Goal: Find specific page/section: Find specific page/section

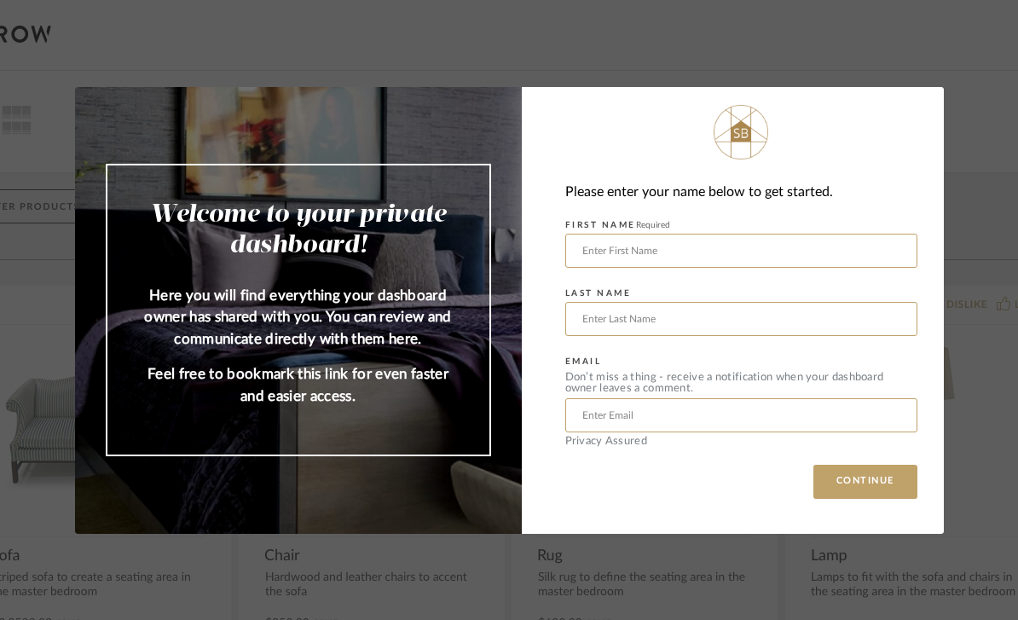
click at [970, 211] on div "Welcome to your private dashboard! Here you will find everything your dashboard…" at bounding box center [509, 310] width 1018 height 620
click at [966, 248] on div "Welcome to your private dashboard! Here you will find everything your dashboard…" at bounding box center [509, 310] width 1018 height 620
click at [925, 100] on div "Please enter your name below to get started. FIRST NAME Required LAST NAME EMAI…" at bounding box center [733, 310] width 422 height 447
click at [929, 97] on div "Please enter your name below to get started. FIRST NAME Required LAST NAME EMAI…" at bounding box center [733, 310] width 422 height 447
click at [971, 75] on div "Welcome to your private dashboard! Here you will find everything your dashboard…" at bounding box center [509, 310] width 1018 height 620
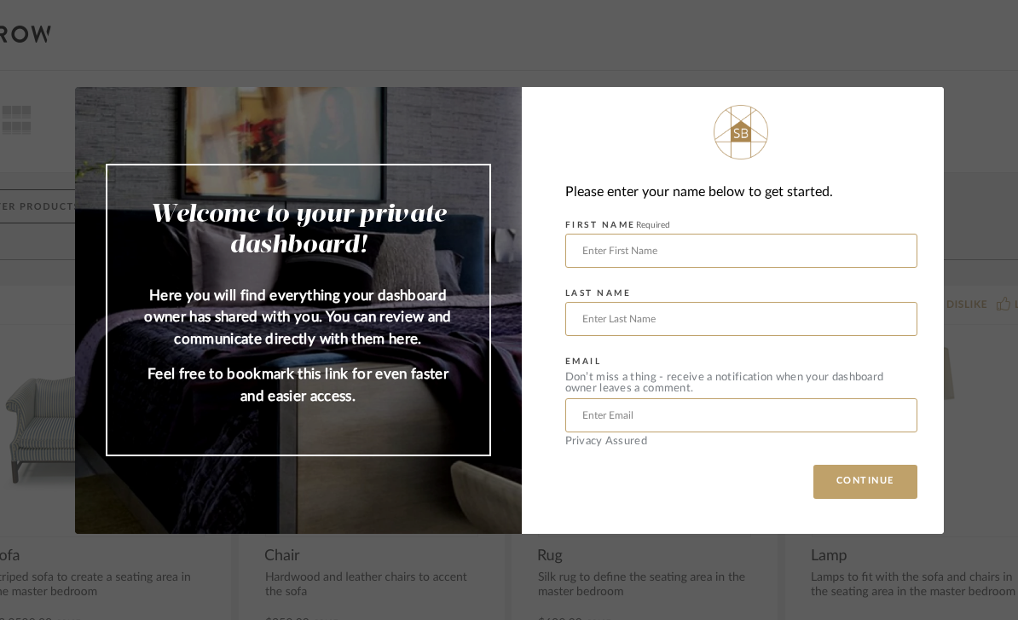
click at [882, 485] on button "CONTINUE" at bounding box center [866, 482] width 104 height 34
click at [724, 252] on input "text" at bounding box center [741, 251] width 352 height 34
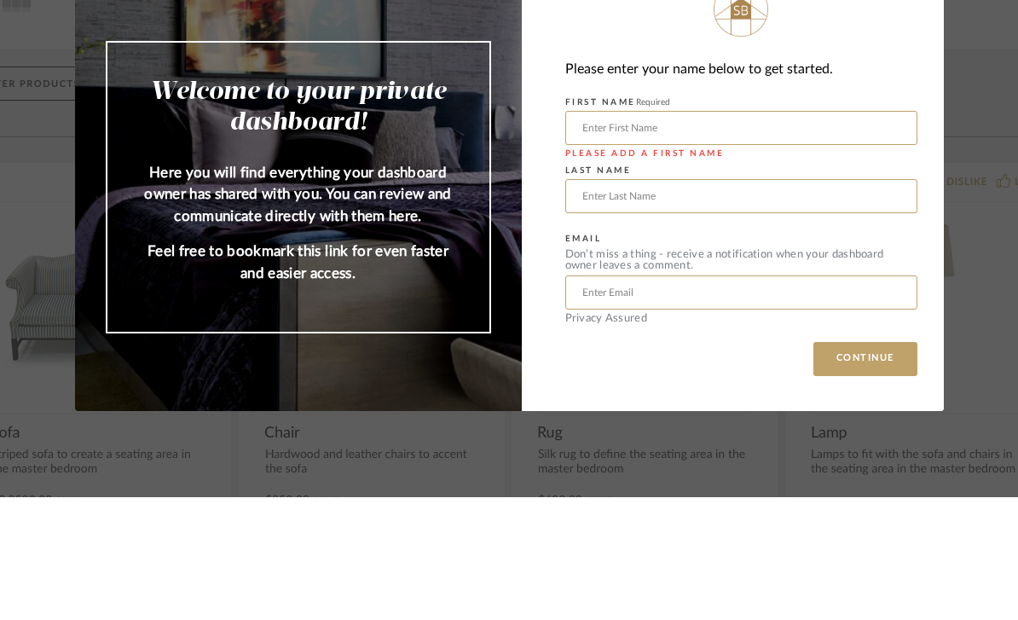
type input "[PERSON_NAME]"
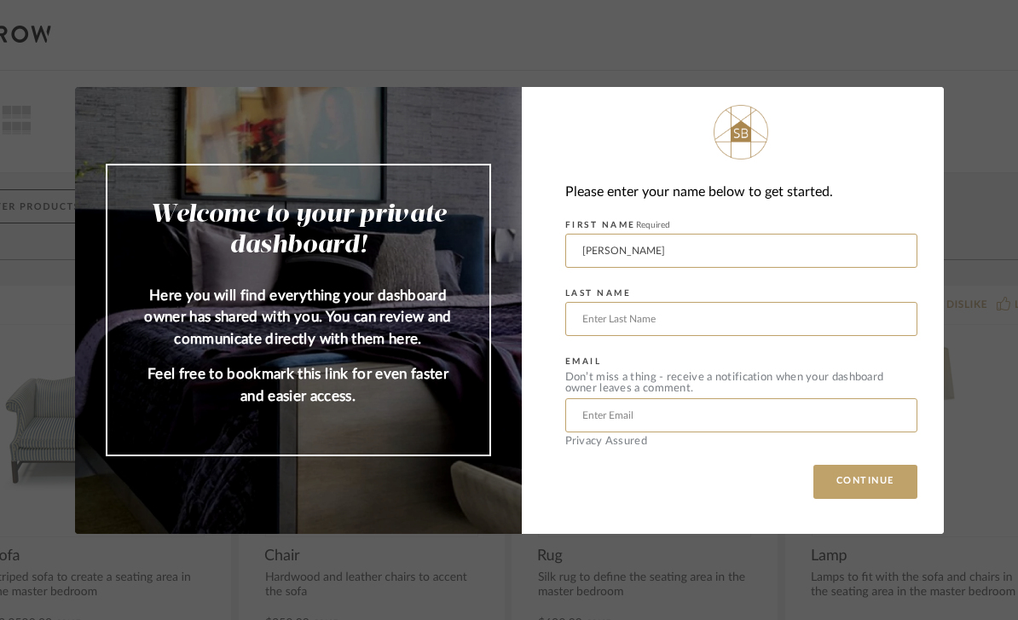
click at [873, 490] on button "CONTINUE" at bounding box center [866, 482] width 104 height 34
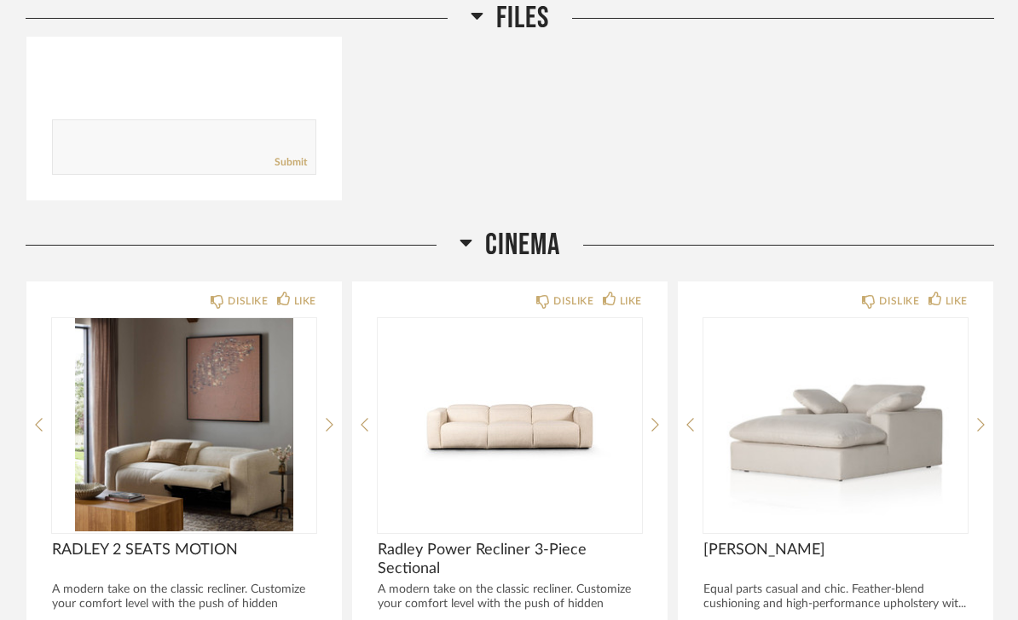
scroll to position [671, 0]
click at [525, 227] on span "CINEMA" at bounding box center [522, 245] width 75 height 37
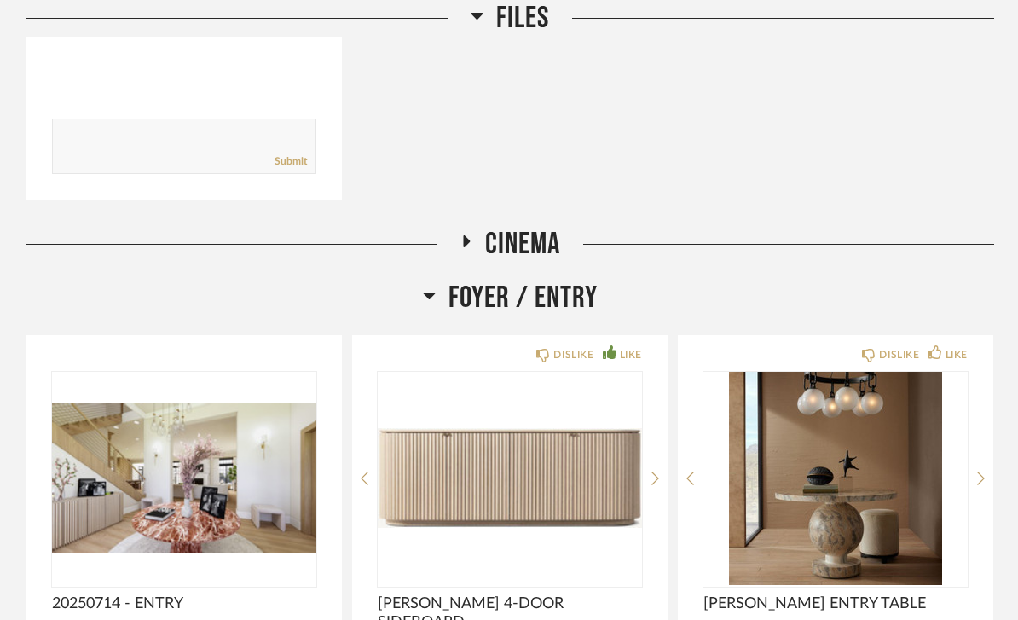
click at [540, 280] on span "Foyer / Entry" at bounding box center [523, 298] width 149 height 37
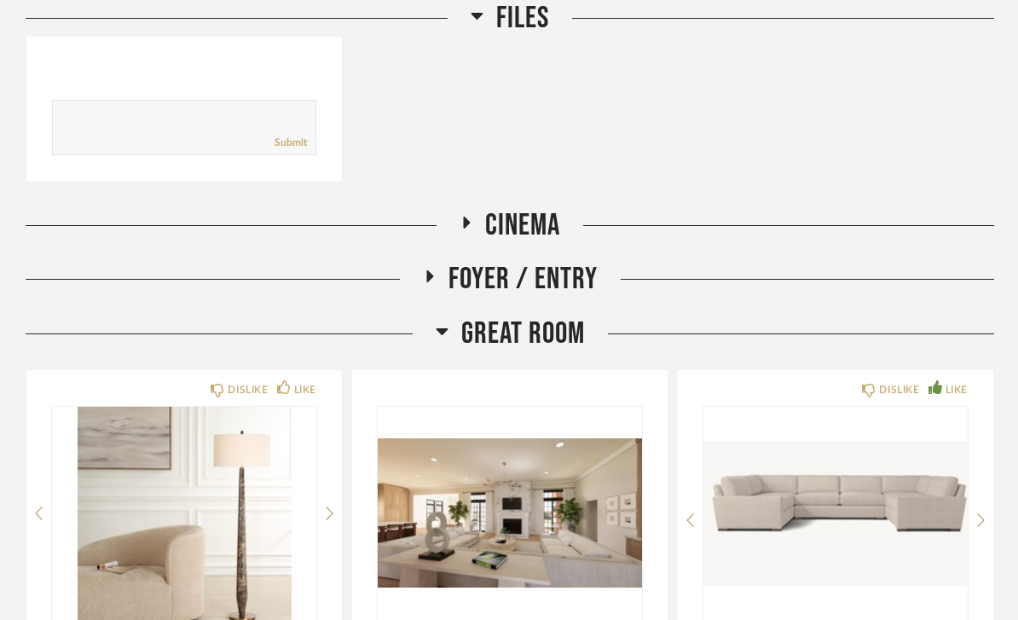
scroll to position [691, 0]
click at [763, 316] on div "Great Room" at bounding box center [510, 334] width 969 height 37
click at [554, 316] on span "Great Room" at bounding box center [523, 334] width 124 height 37
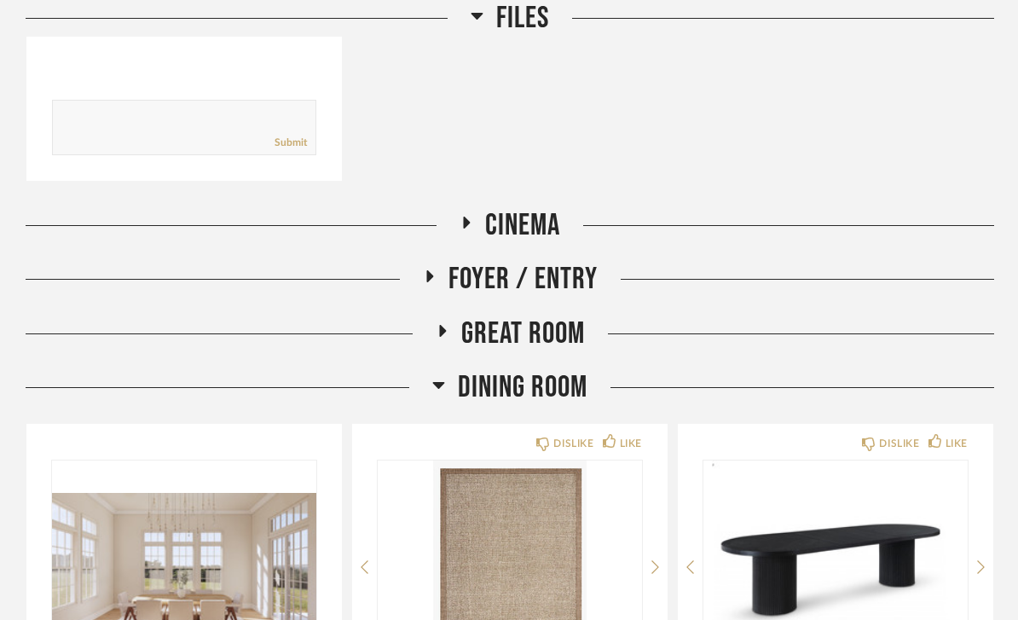
click at [586, 369] on span "Dining Room" at bounding box center [523, 387] width 130 height 37
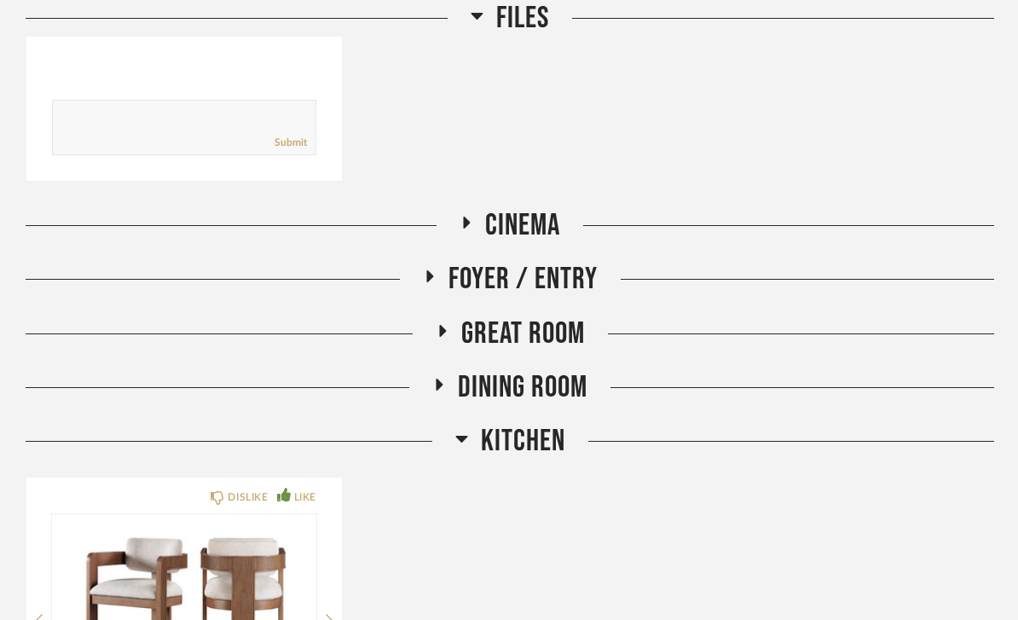
click at [559, 423] on span "Kitchen" at bounding box center [523, 441] width 84 height 37
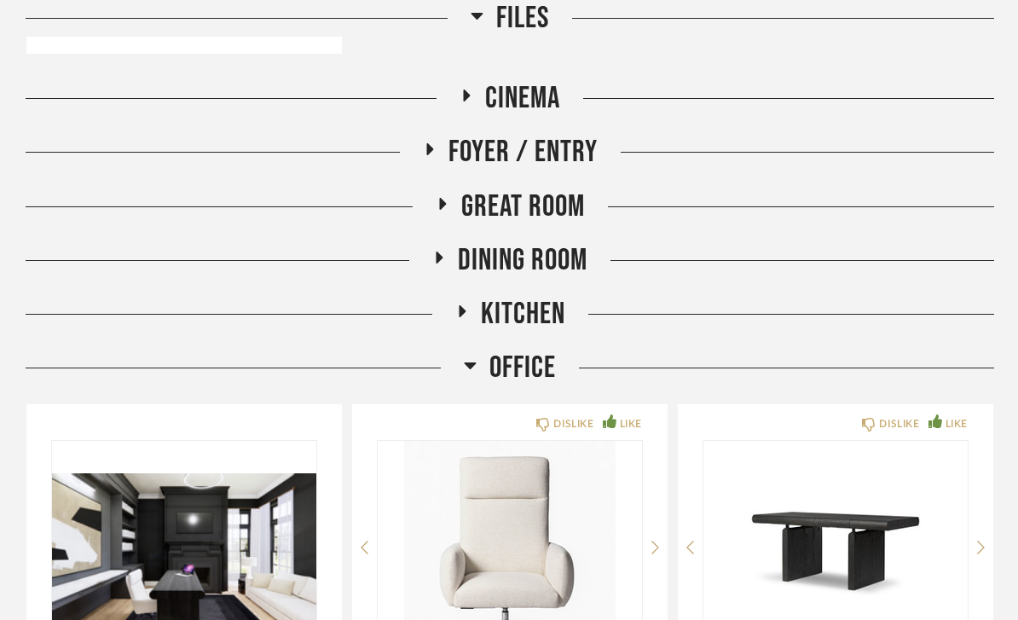
scroll to position [818, 0]
click at [526, 350] on span "Office" at bounding box center [523, 368] width 67 height 37
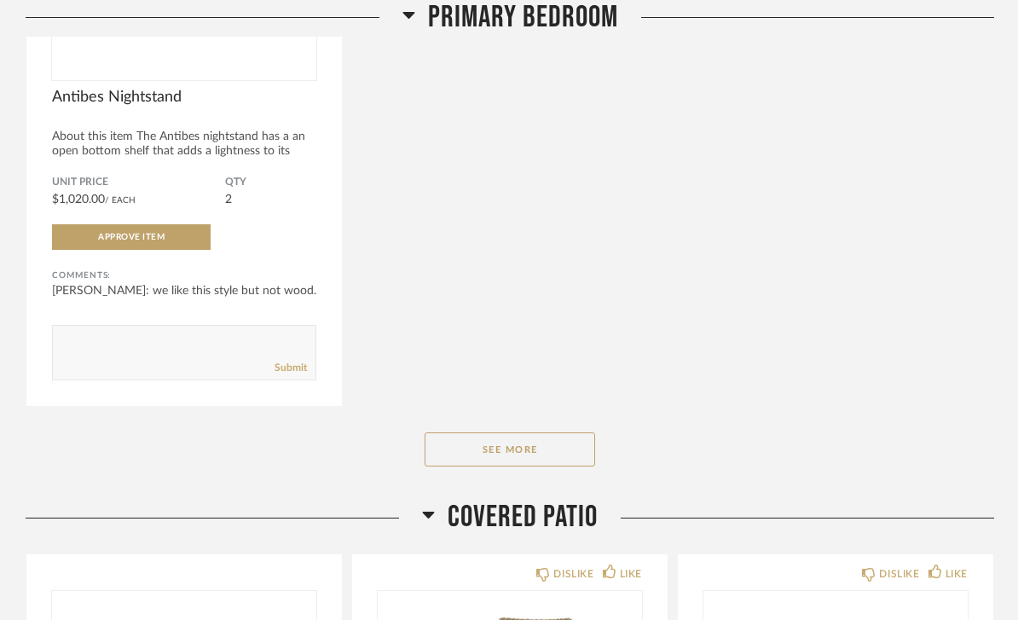
scroll to position [2045, 0]
click at [573, 434] on button "See More" at bounding box center [510, 451] width 171 height 34
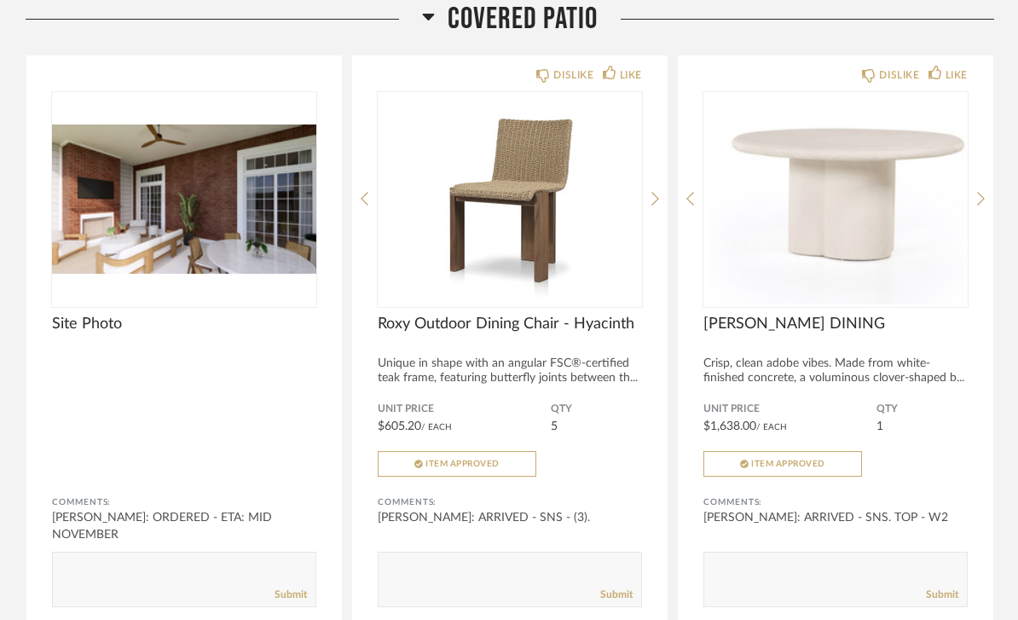
scroll to position [4913, 0]
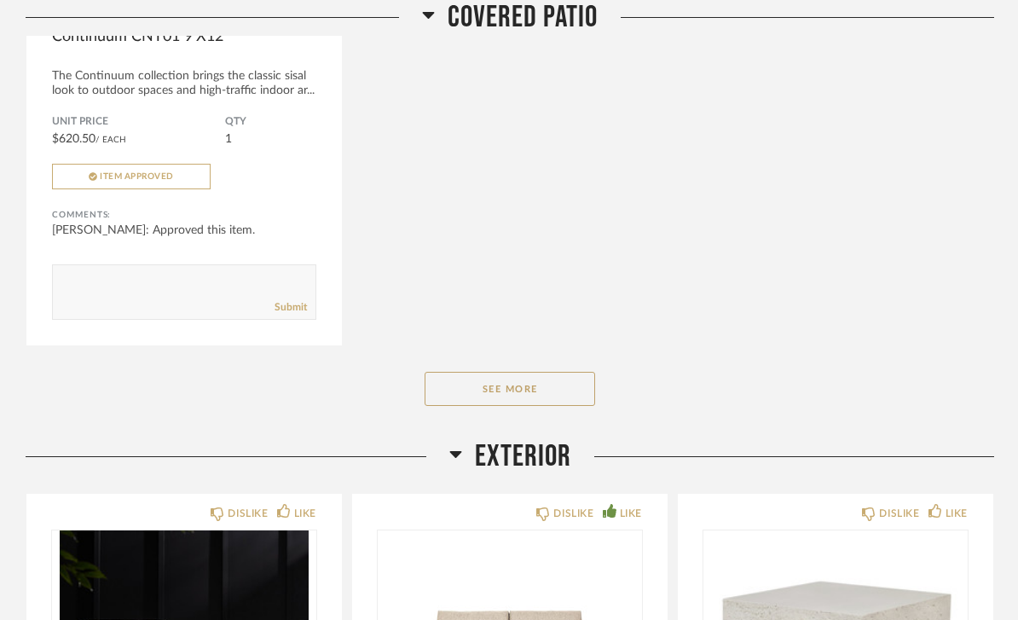
click at [546, 373] on button "See More" at bounding box center [510, 390] width 171 height 34
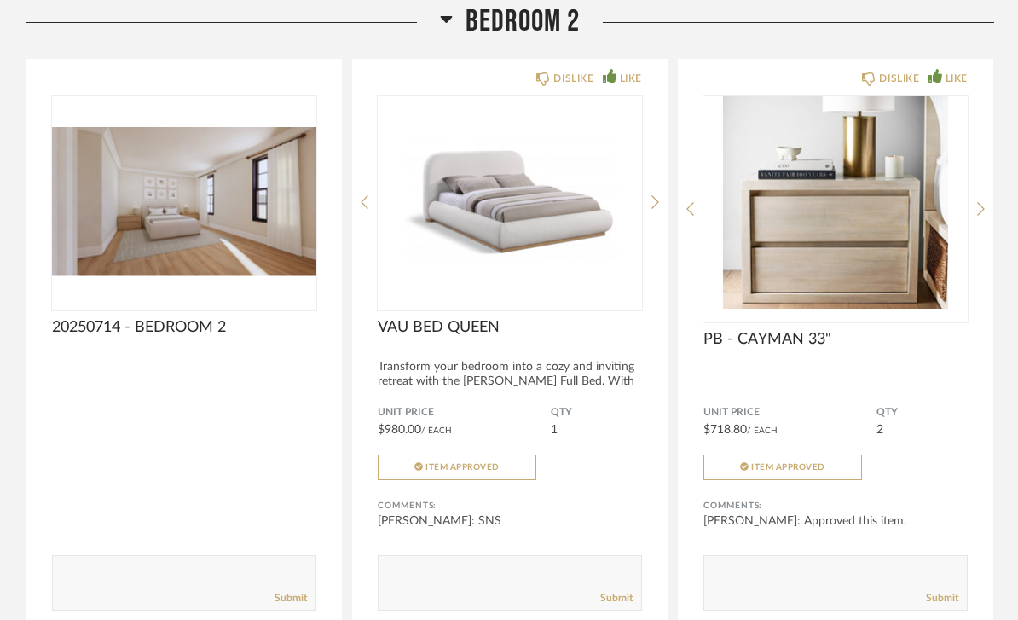
scroll to position [9376, 0]
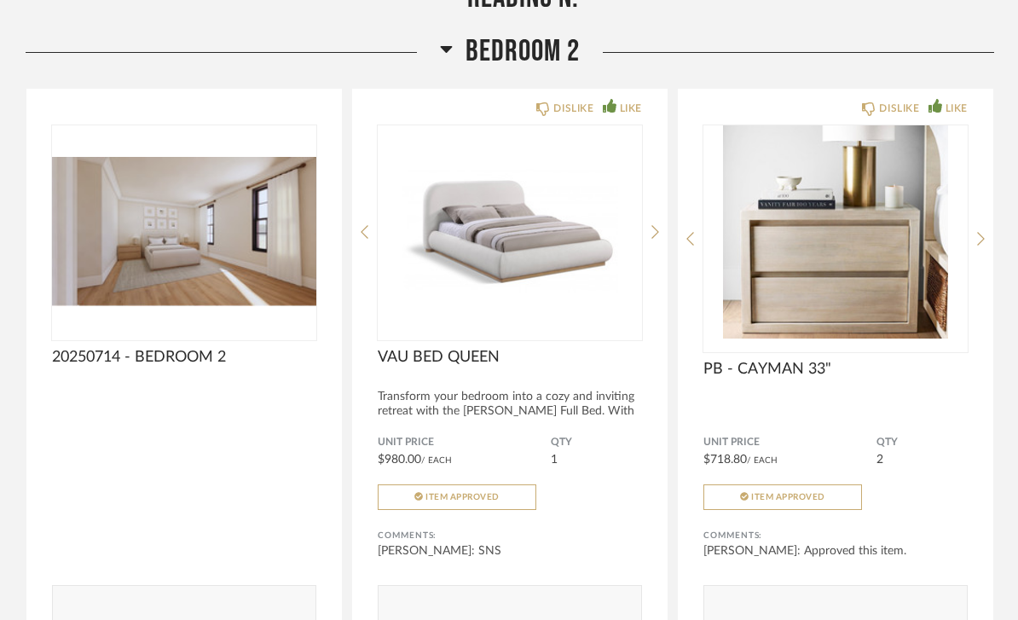
click at [876, 206] on img "0" at bounding box center [836, 232] width 264 height 213
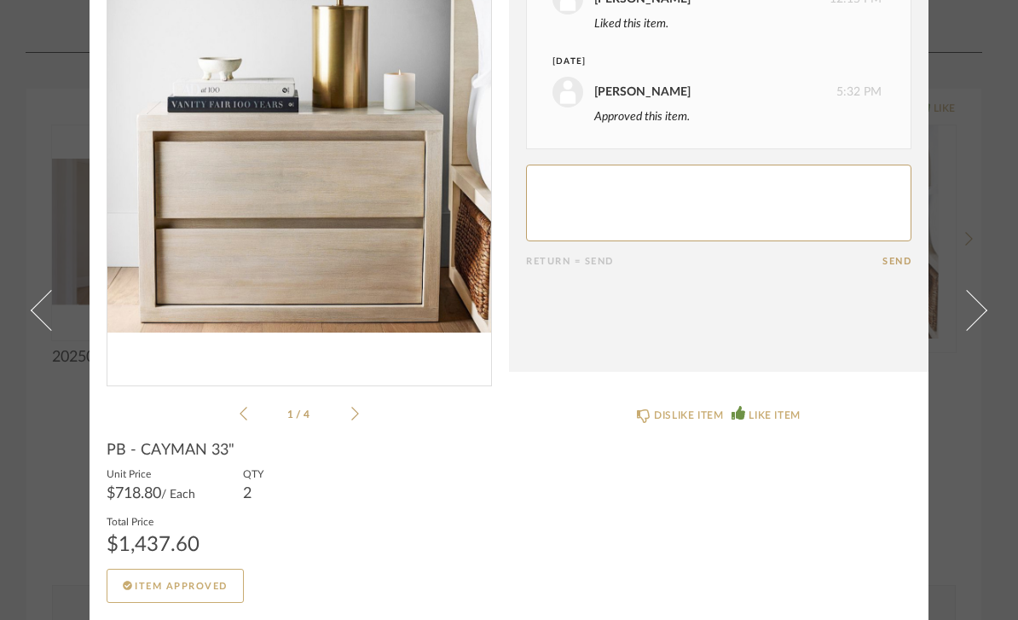
scroll to position [131, 0]
click at [358, 412] on icon at bounding box center [355, 413] width 8 height 15
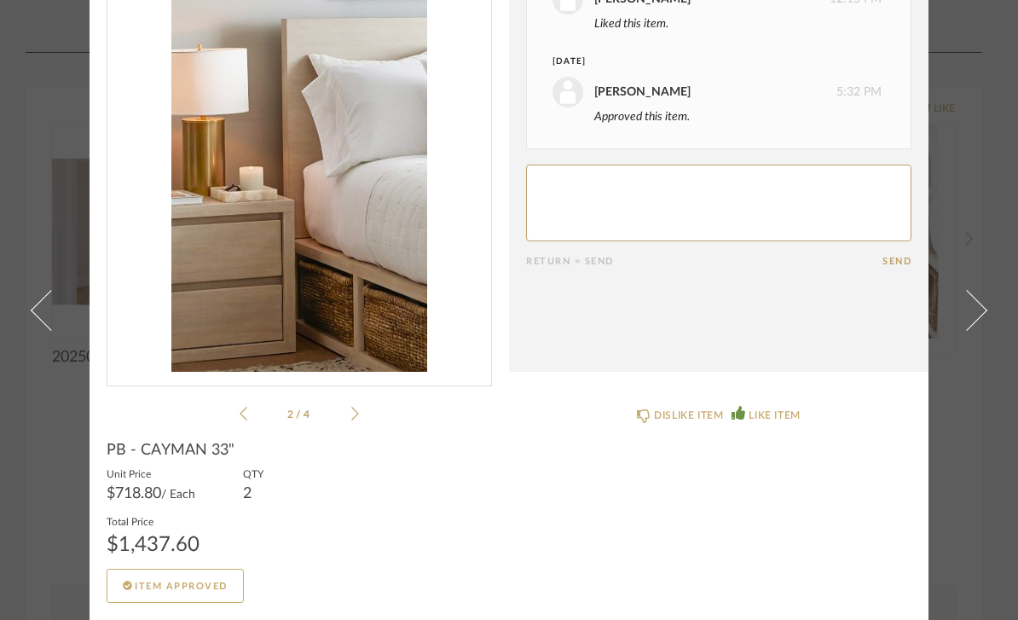
click at [200, 457] on span "PB - CAYMAN 33"" at bounding box center [171, 450] width 128 height 19
click at [368, 422] on div "2 / 4" at bounding box center [300, 177] width 386 height 494
click at [350, 420] on li "2 / 4" at bounding box center [299, 413] width 104 height 20
click at [351, 422] on ul "2 / 4" at bounding box center [299, 413] width 119 height 20
click at [357, 418] on icon at bounding box center [355, 413] width 8 height 15
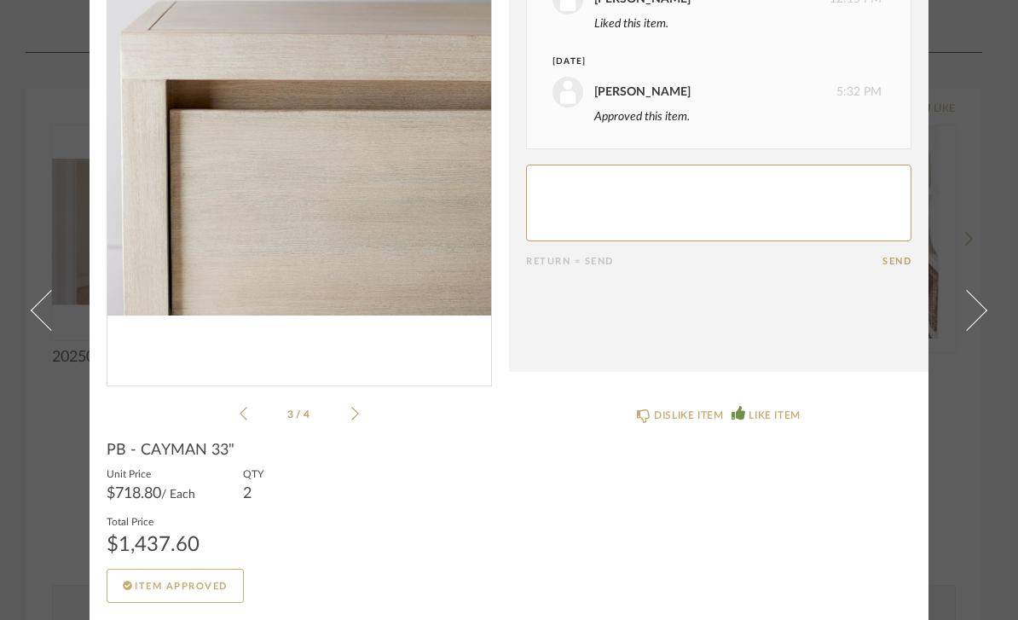
click at [372, 426] on cpp-summary-info "PB - CAYMAN 33" Unit Price $718.80 / Each QTY 2 Total Price $1,437.60 Item Appr…" at bounding box center [300, 513] width 420 height 179
click at [362, 411] on div "3 / 4" at bounding box center [300, 177] width 386 height 494
click at [357, 409] on icon at bounding box center [355, 413] width 8 height 15
